Goal: Information Seeking & Learning: Learn about a topic

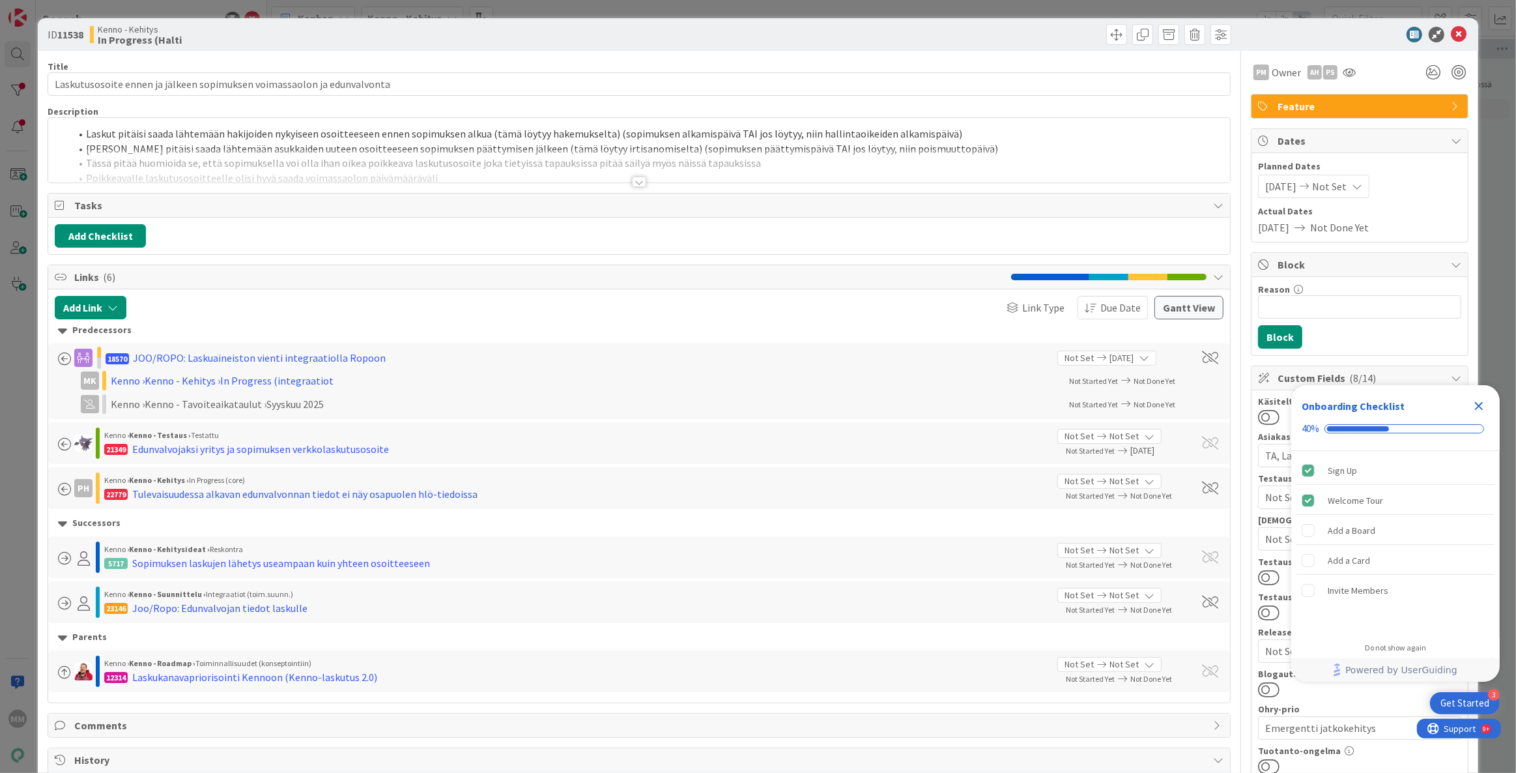
click at [637, 184] on div at bounding box center [639, 182] width 14 height 10
